Goal: Communication & Community: Participate in discussion

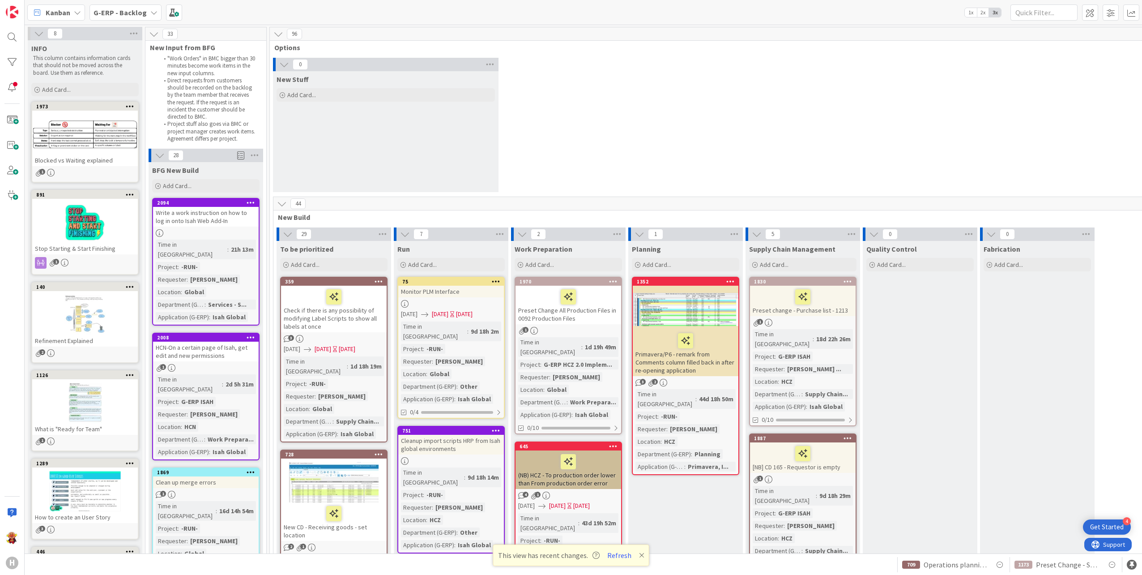
scroll to position [1387, 0]
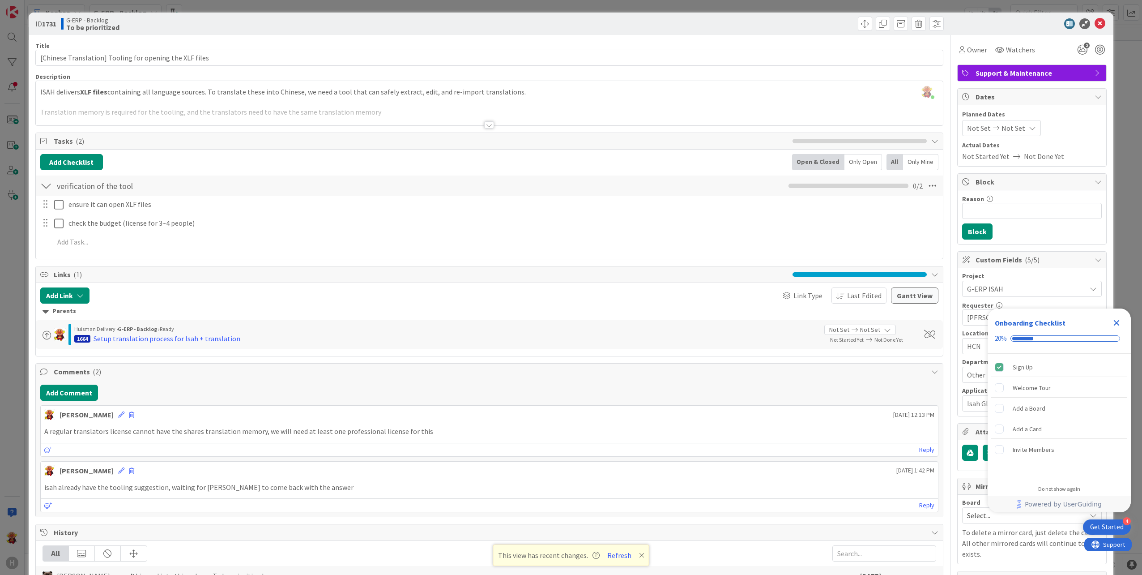
click at [477, 126] on div "Title 55 / 128 [Chinese Translation] Tooling for opening the XLF files Descript…" at bounding box center [489, 475] width 908 height 881
click at [479, 124] on div at bounding box center [489, 113] width 907 height 23
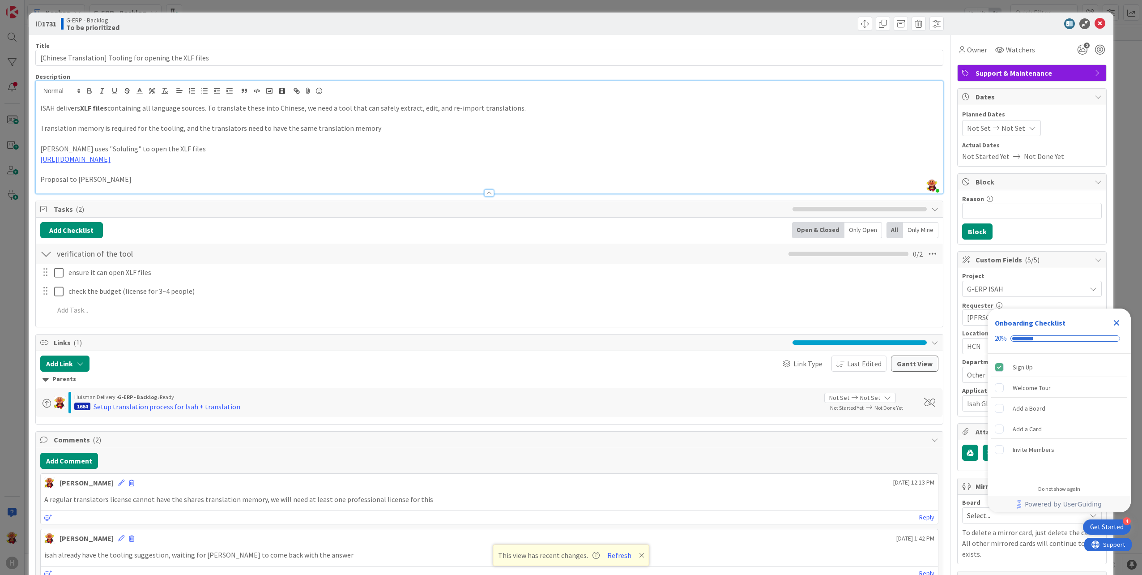
drag, startPoint x: 186, startPoint y: 151, endPoint x: 192, endPoint y: 152, distance: 6.7
click at [191, 152] on p "Isah uses "Soluling" to open the XLF files" at bounding box center [489, 149] width 898 height 10
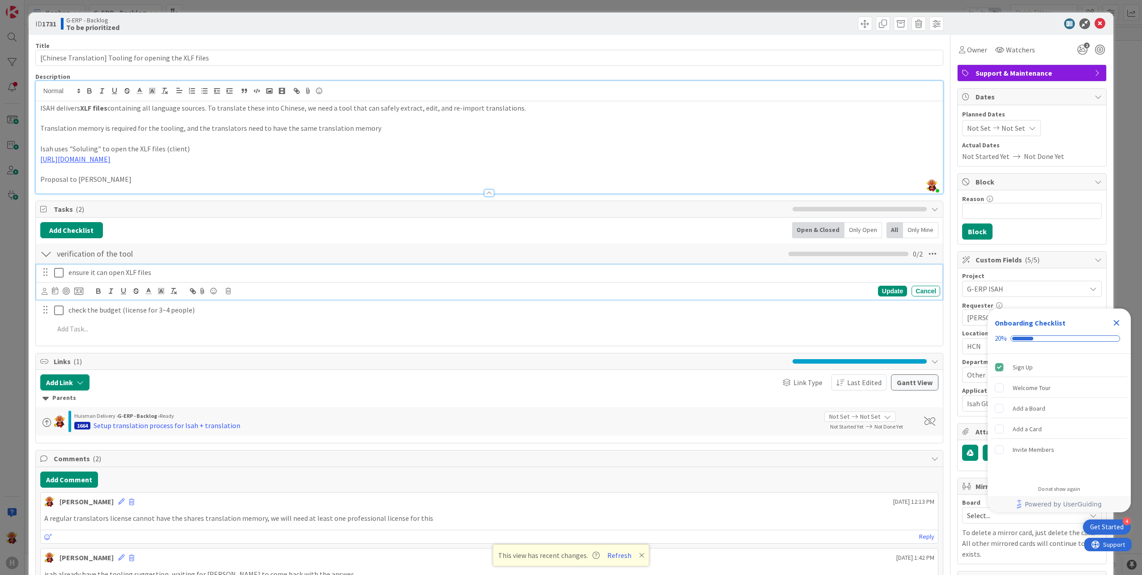
click at [438, 266] on div "ensure it can open XLF files" at bounding box center [502, 272] width 875 height 16
click at [452, 243] on div "verification of the tool Checklist Name 24 / 64 verification of the tool 0 / 2 …" at bounding box center [489, 292] width 907 height 99
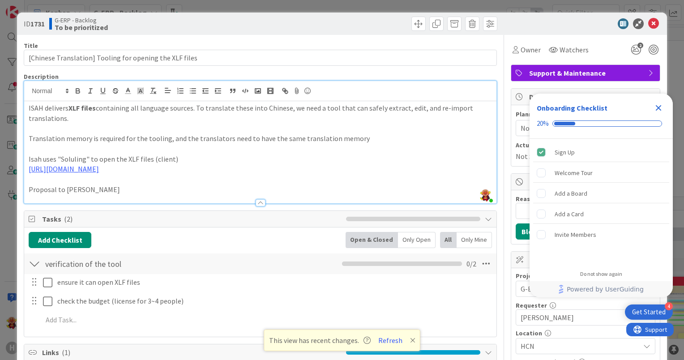
scroll to position [134, 0]
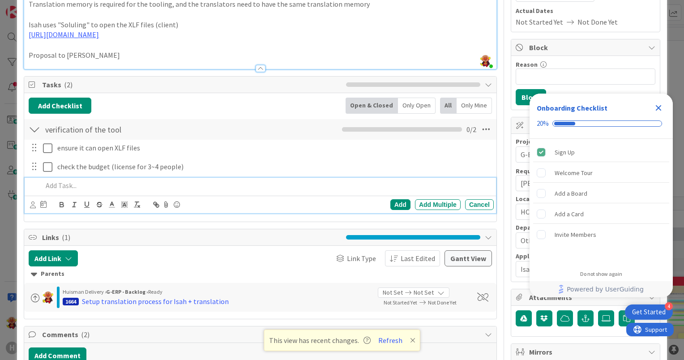
click at [102, 178] on div at bounding box center [266, 186] width 455 height 16
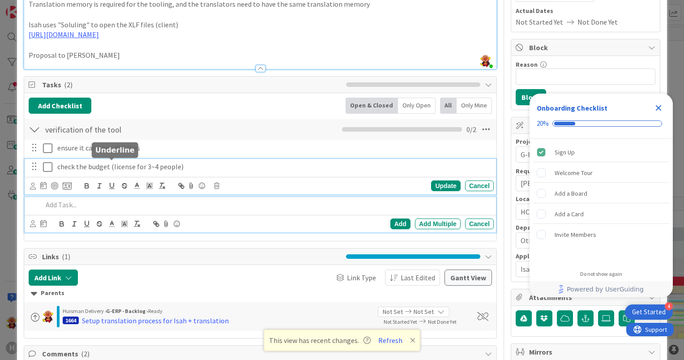
scroll to position [153, 0]
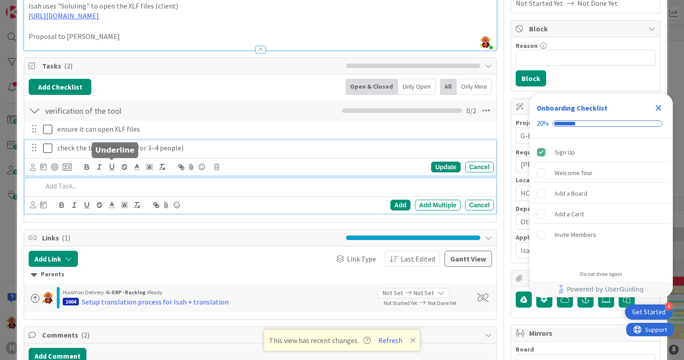
click at [109, 163] on div "check the budget (license for 3~4 people) Update Cancel" at bounding box center [260, 157] width 471 height 35
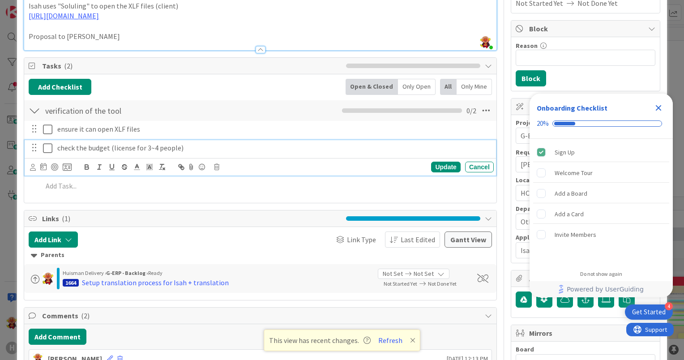
click at [83, 145] on p "check the budget (license for 3~4 people)" at bounding box center [273, 148] width 433 height 10
click at [57, 146] on p "check the budget (license for 3~4 people)" at bounding box center [273, 148] width 433 height 10
drag, startPoint x: 81, startPoint y: 146, endPoint x: 156, endPoint y: 145, distance: 74.7
click at [156, 145] on p "license: check the budget (license for 3~4 people)" at bounding box center [273, 148] width 433 height 10
click at [156, 145] on p "license: for 3~4 people)" at bounding box center [273, 148] width 433 height 10
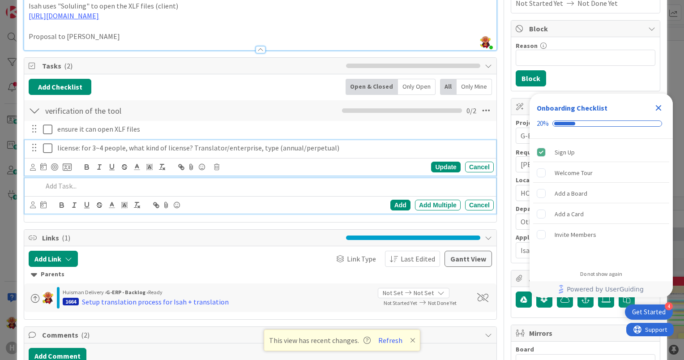
click at [117, 183] on p at bounding box center [266, 186] width 447 height 10
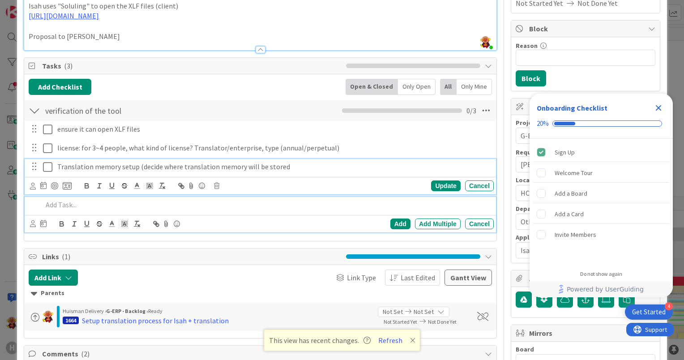
click at [268, 171] on div "Translation memory setup (decide where translation memory will be stored Update…" at bounding box center [260, 176] width 471 height 35
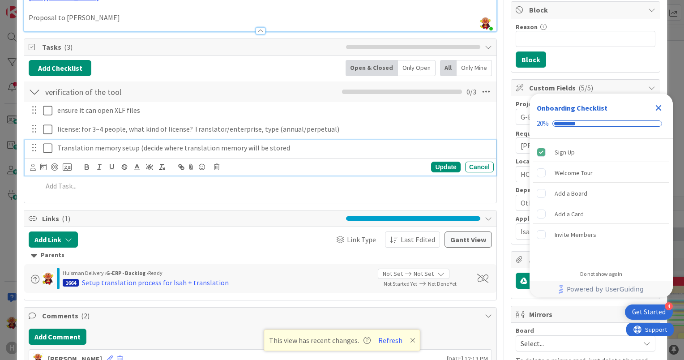
click at [294, 148] on p "Translation memory setup (decide where translation memory will be stored" at bounding box center [273, 148] width 433 height 10
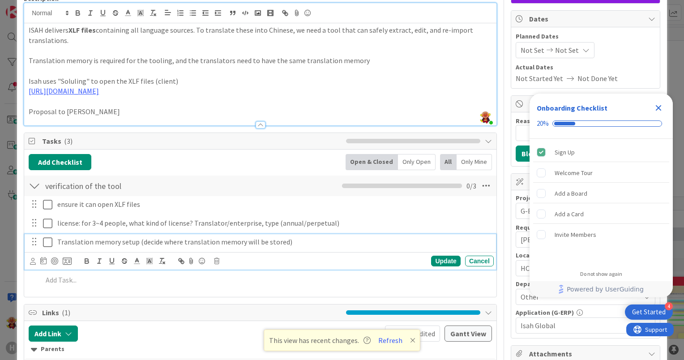
scroll to position [62, 0]
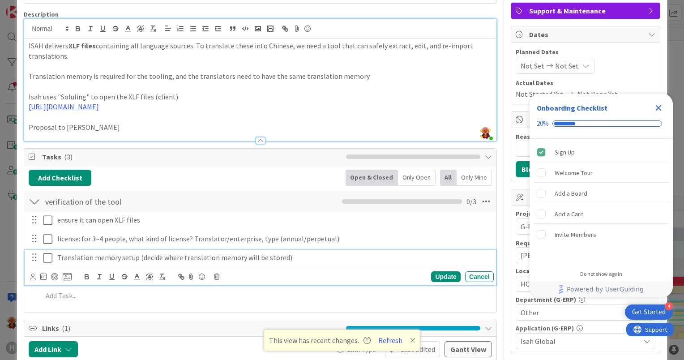
click at [268, 125] on p "Proposal to Martijn" at bounding box center [260, 127] width 463 height 10
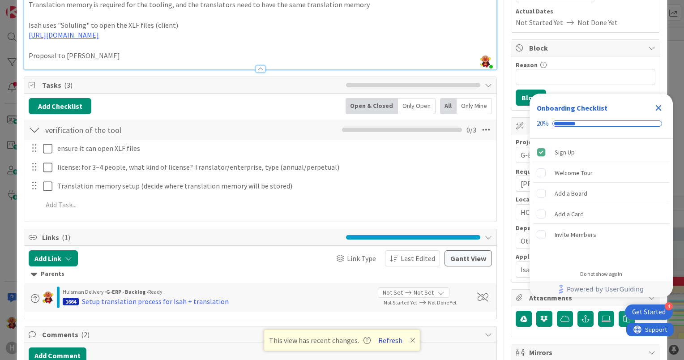
scroll to position [134, 0]
click at [386, 340] on button "Refresh" at bounding box center [390, 340] width 30 height 12
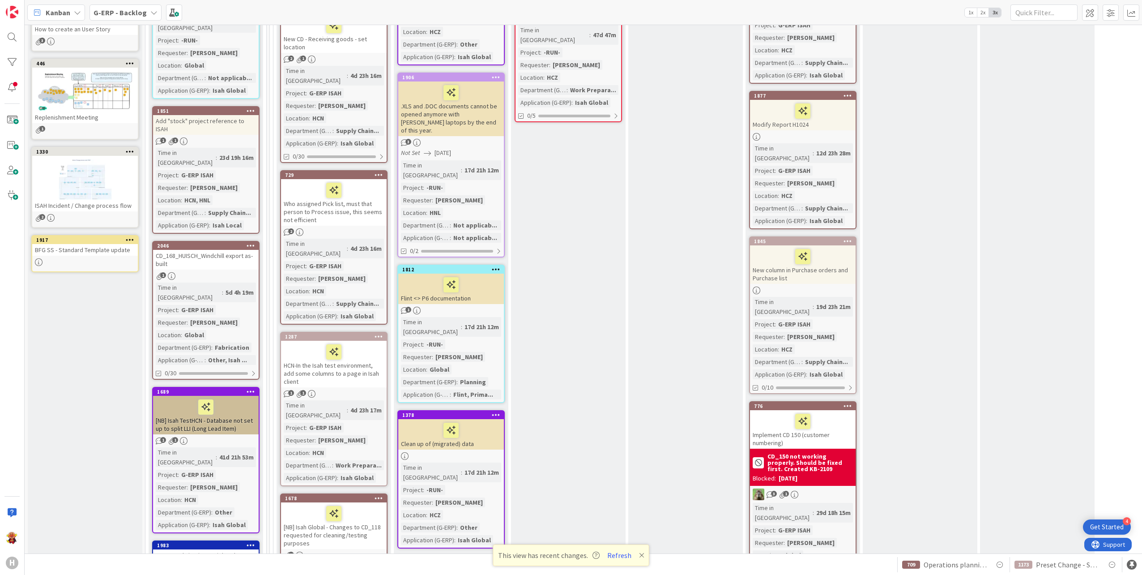
scroll to position [447, 0]
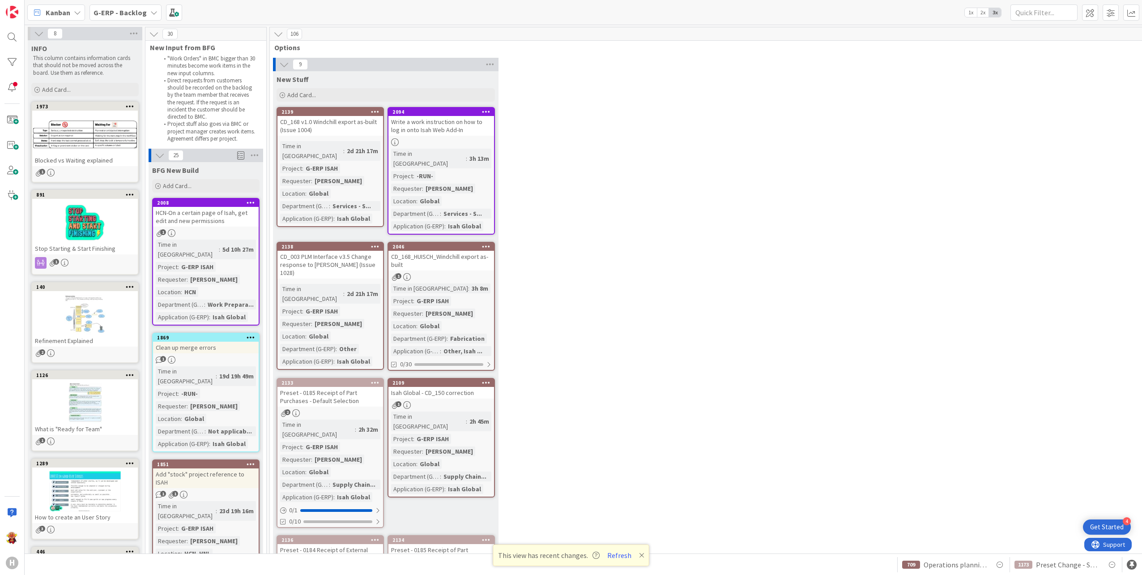
click at [122, 14] on b "G-ERP - Backlog" at bounding box center [120, 12] width 53 height 9
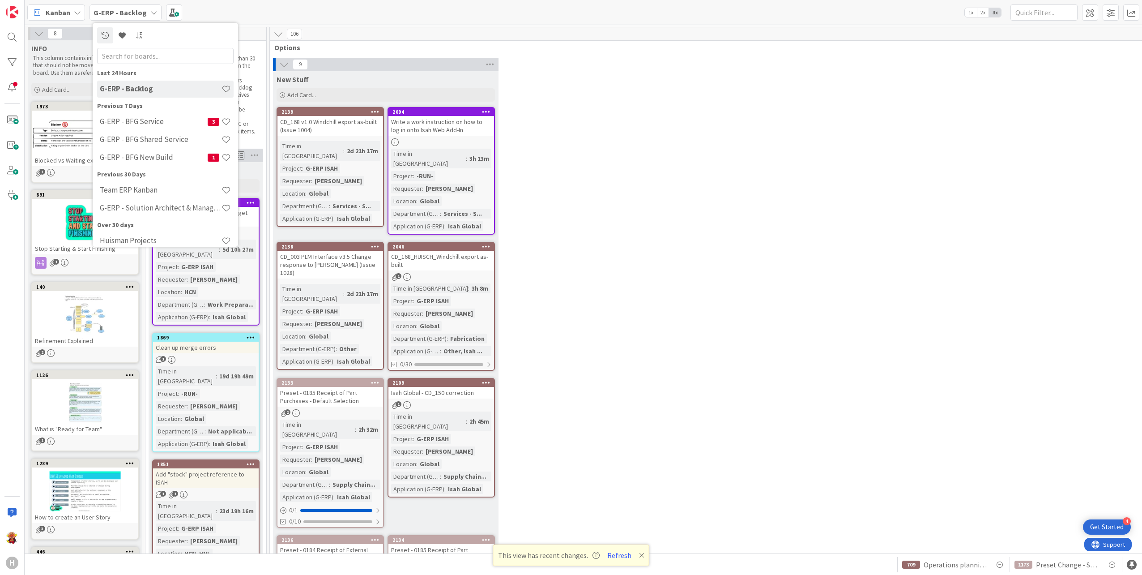
drag, startPoint x: 136, startPoint y: 152, endPoint x: 131, endPoint y: 146, distance: 7.9
click at [136, 152] on div "G-ERP - BFG New Build 1" at bounding box center [165, 157] width 136 height 17
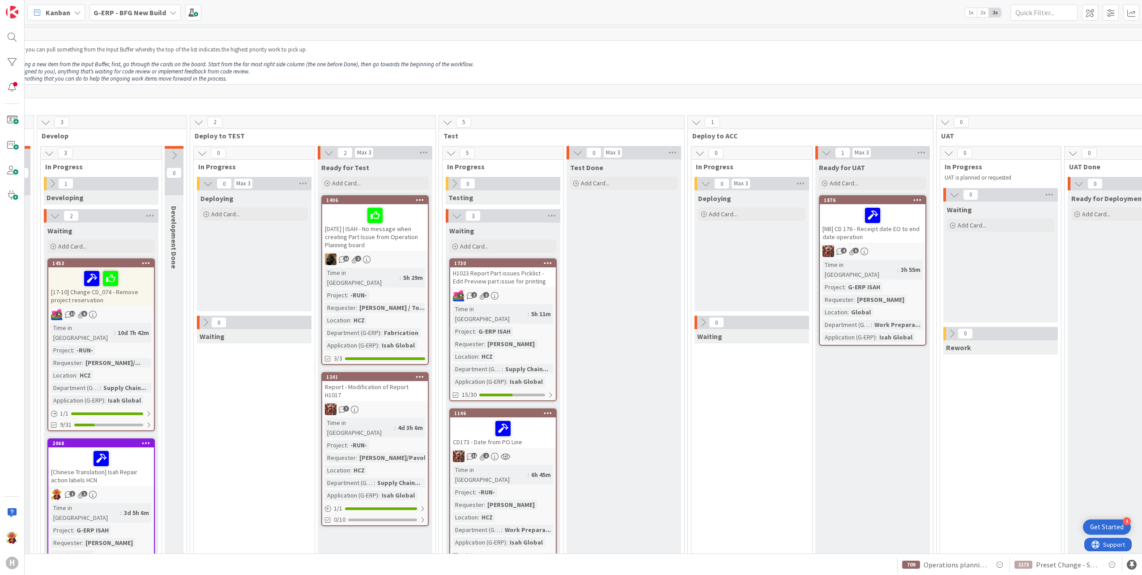
scroll to position [0, 410]
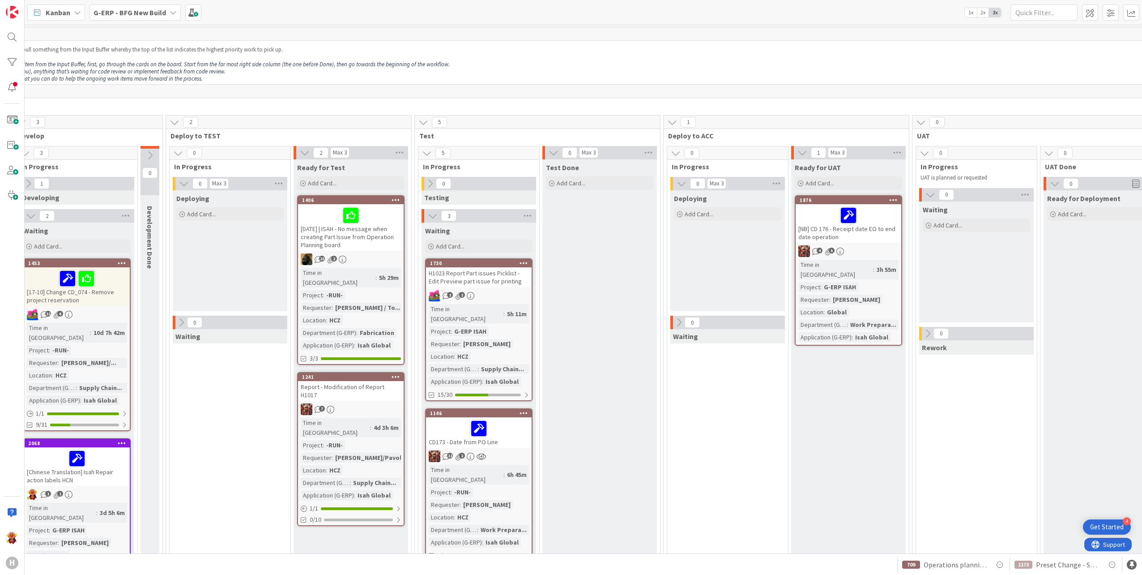
click at [869, 233] on div "[NB] CD 176 - Receipt date EO to end date operation" at bounding box center [849, 223] width 106 height 38
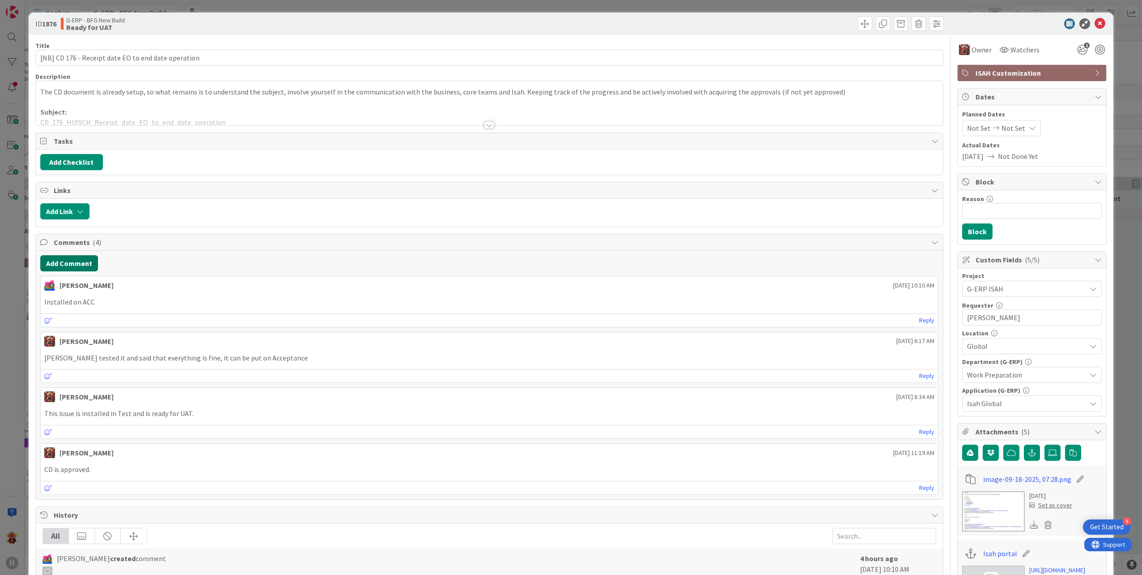
click at [64, 267] on button "Add Comment" at bounding box center [69, 263] width 58 height 16
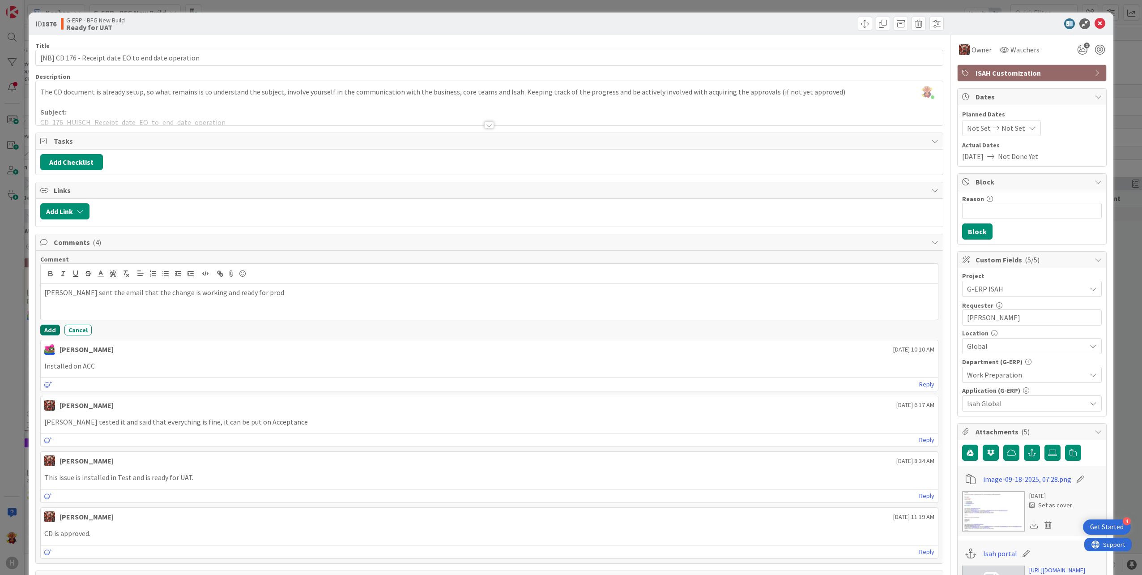
click at [50, 331] on button "Add" at bounding box center [50, 329] width 20 height 11
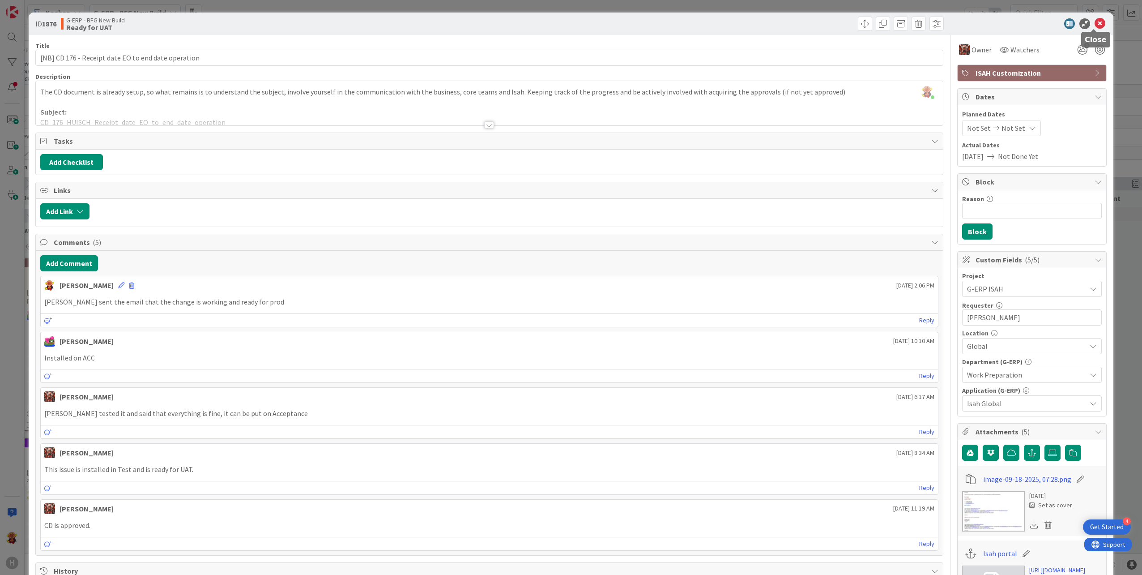
click at [1096, 24] on icon at bounding box center [1099, 23] width 11 height 11
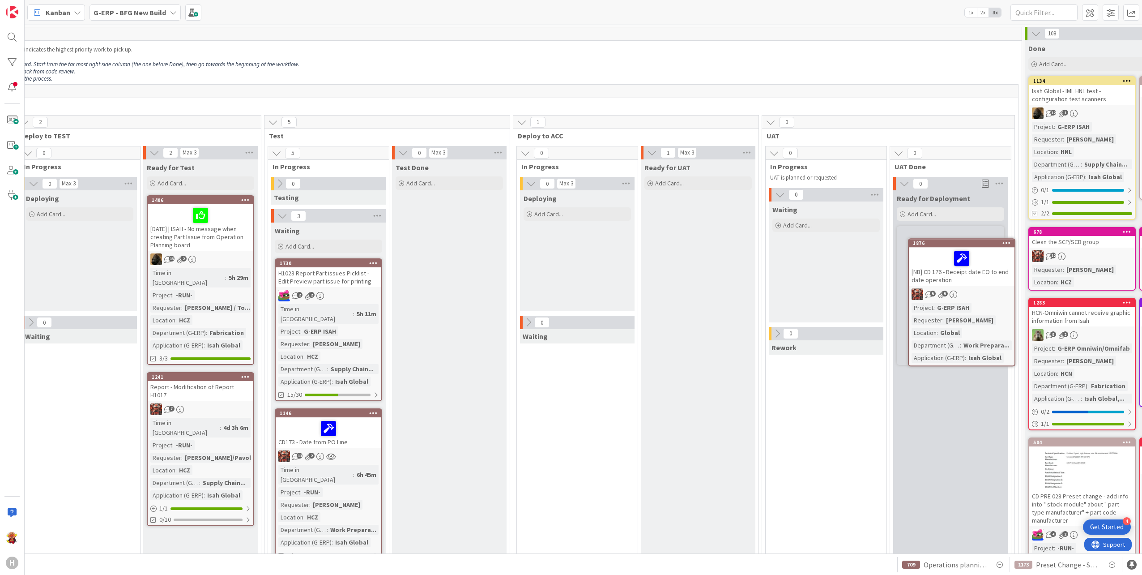
scroll to position [0, 562]
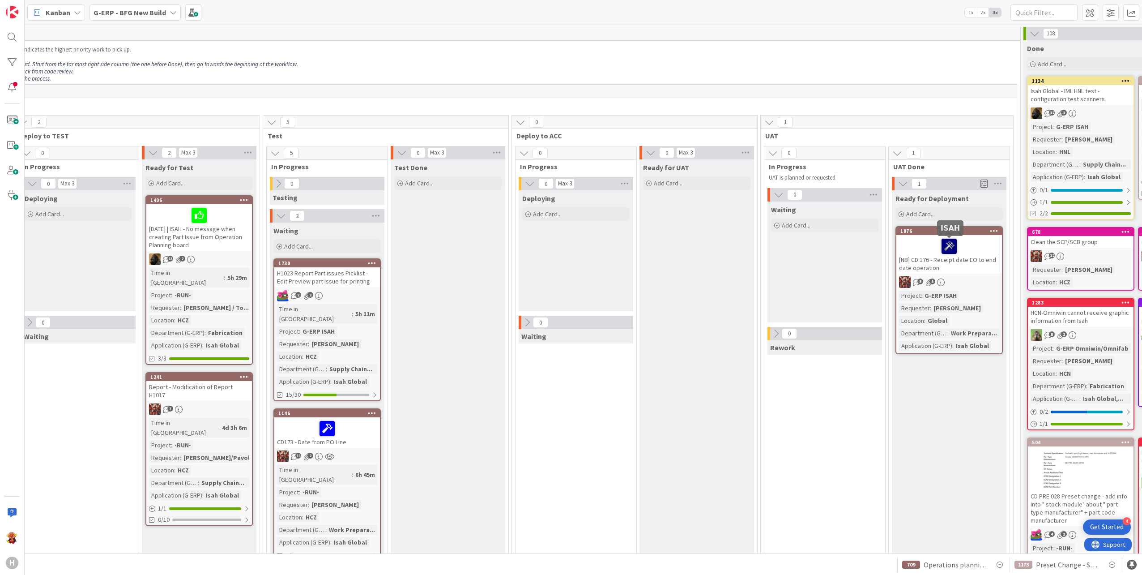
click at [952, 247] on icon at bounding box center [948, 245] width 15 height 14
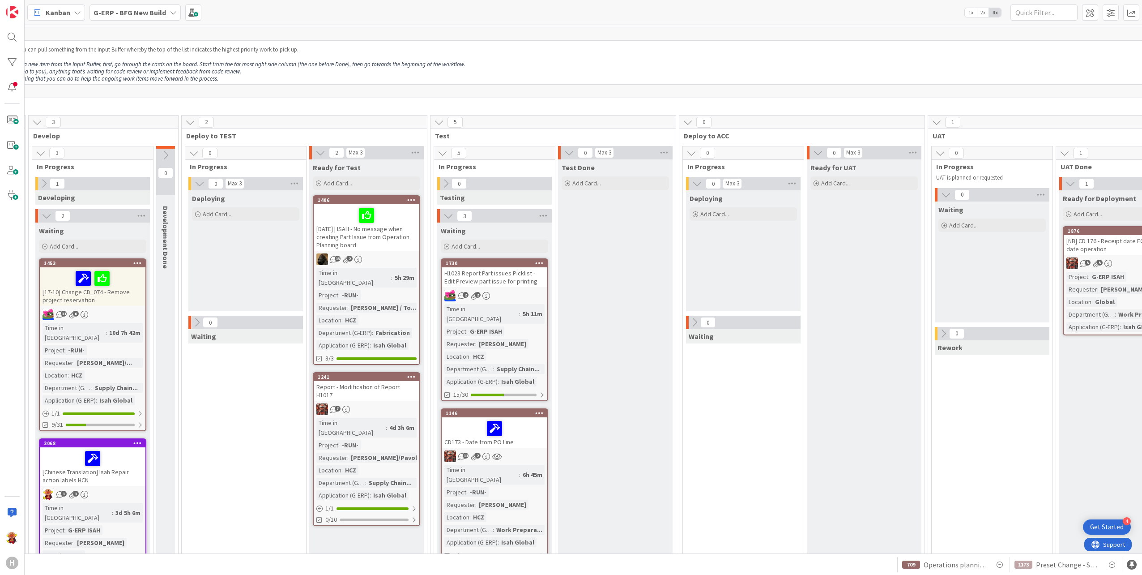
scroll to position [0, 393]
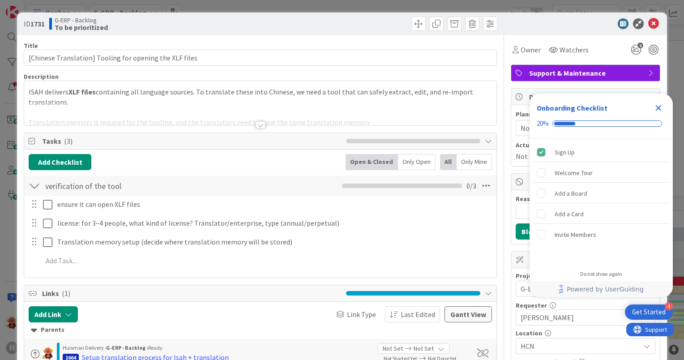
click at [653, 23] on div "ID 1731 G-ERP - Backlog To be prioritized" at bounding box center [342, 24] width 650 height 22
click at [641, 23] on div at bounding box center [581, 23] width 158 height 11
click at [648, 24] on icon at bounding box center [653, 23] width 11 height 11
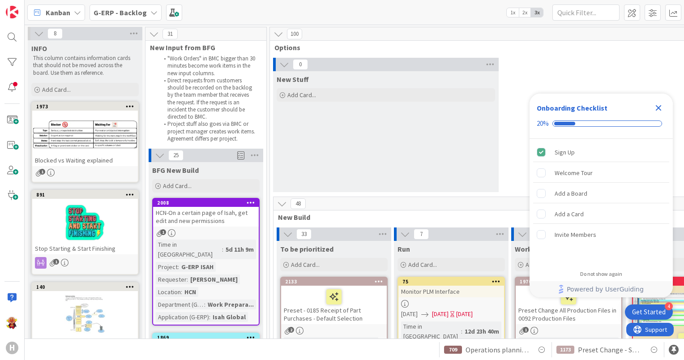
click at [657, 107] on icon "Close Checklist" at bounding box center [658, 108] width 6 height 6
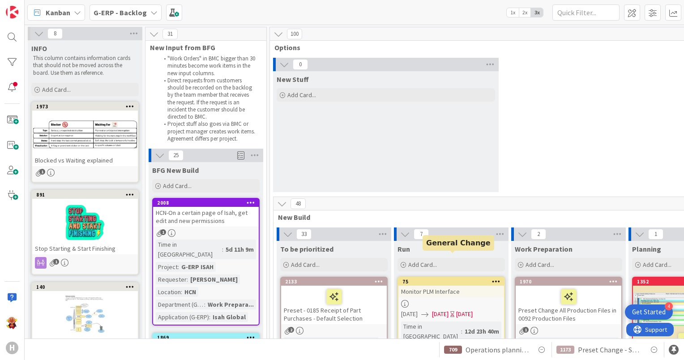
scroll to position [134, 0]
